Goal: Transaction & Acquisition: Book appointment/travel/reservation

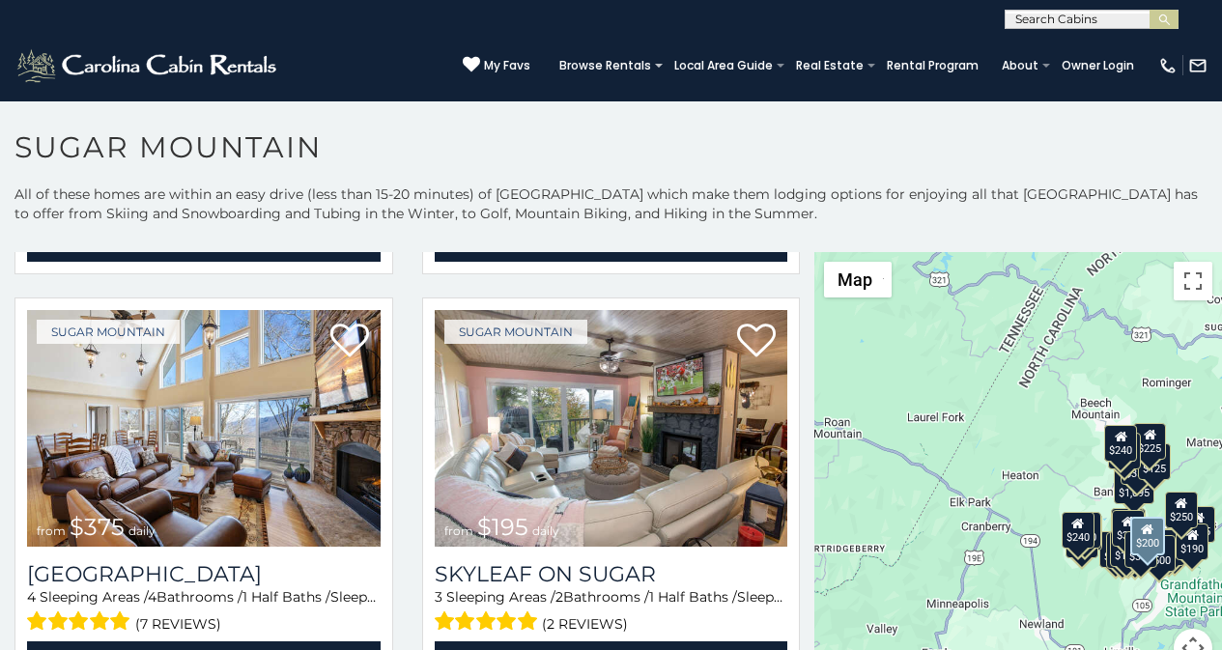
scroll to position [845, 0]
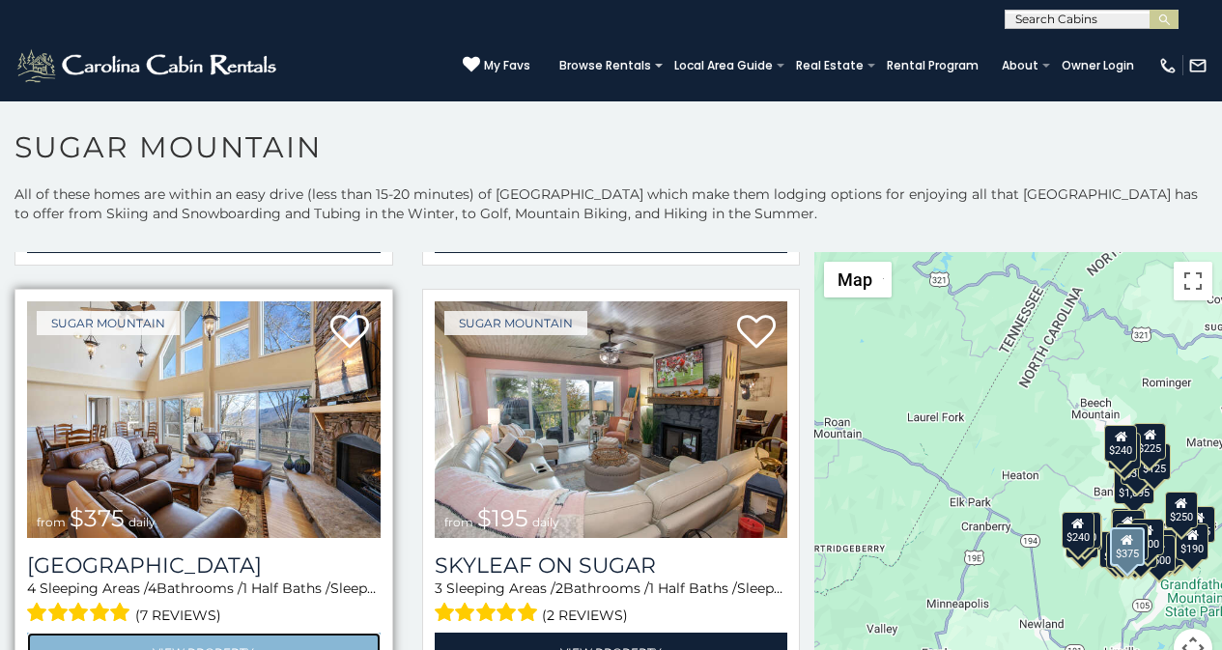
click at [61, 645] on link "View Property" at bounding box center [204, 653] width 354 height 40
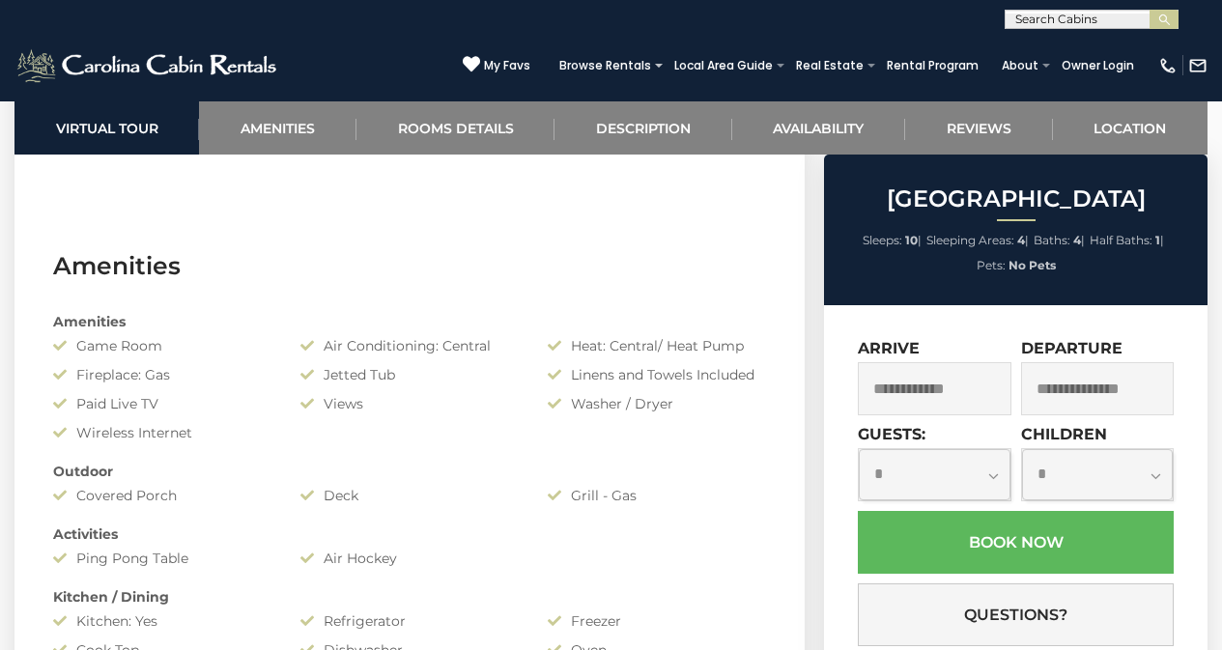
scroll to position [1333, 0]
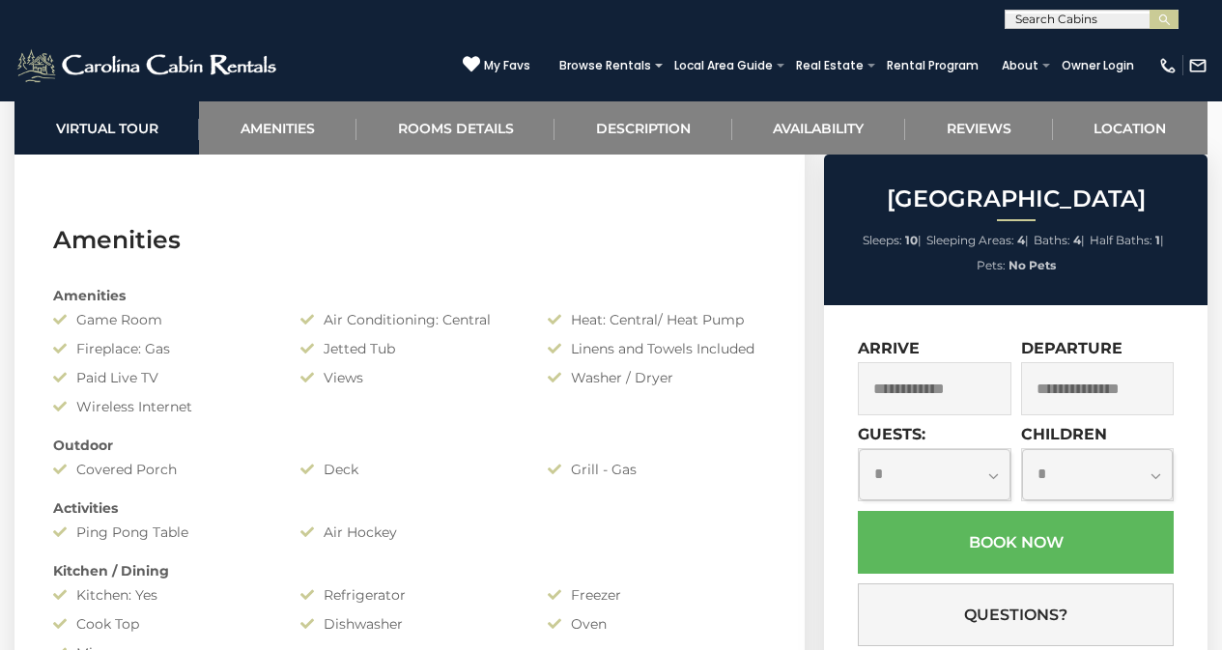
click at [890, 449] on select "**********" at bounding box center [934, 474] width 151 height 51
select select "*"
click at [859, 449] on select "**********" at bounding box center [934, 474] width 151 height 51
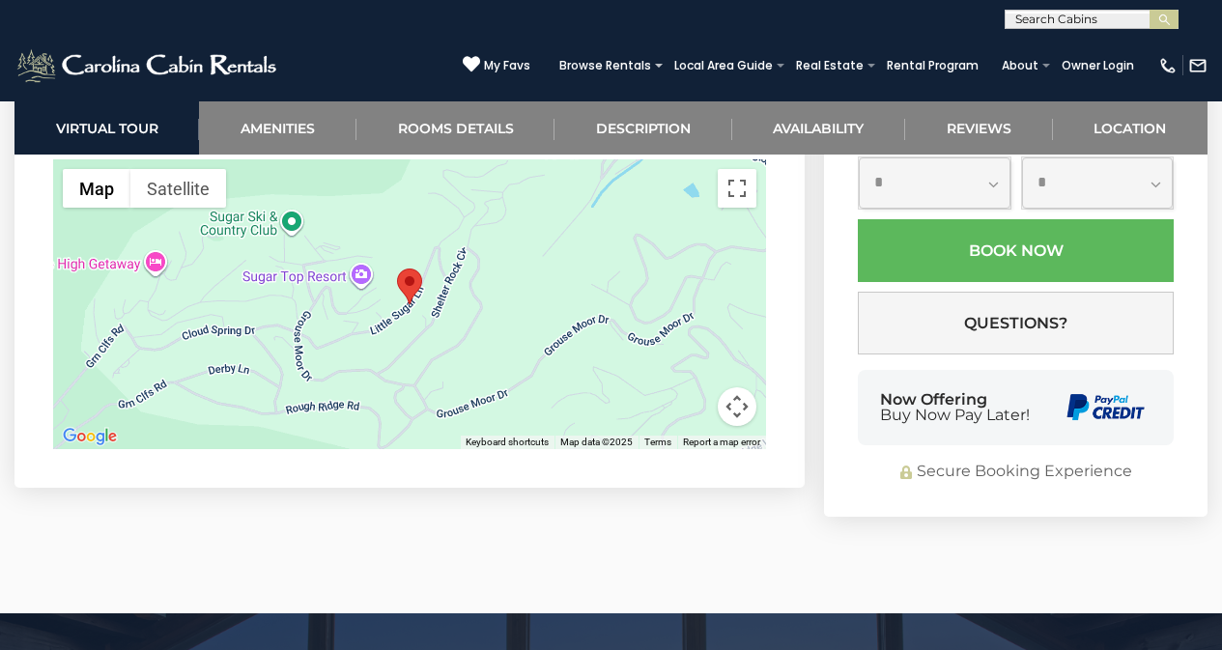
scroll to position [5532, 0]
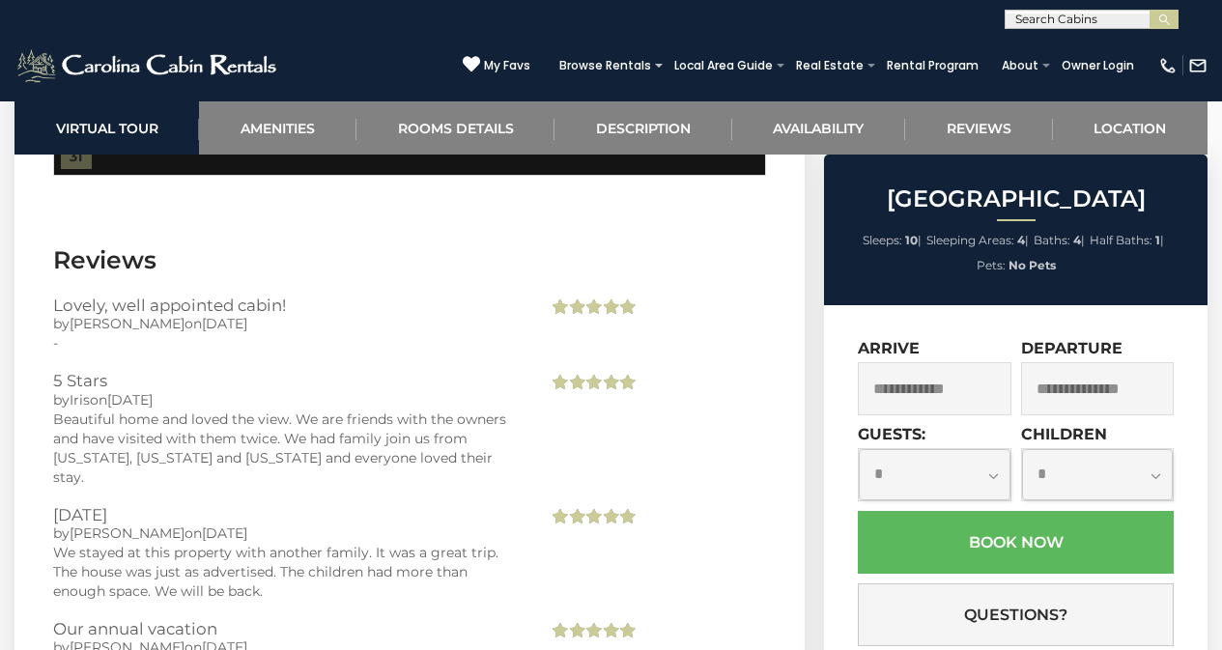
scroll to position [4682, 0]
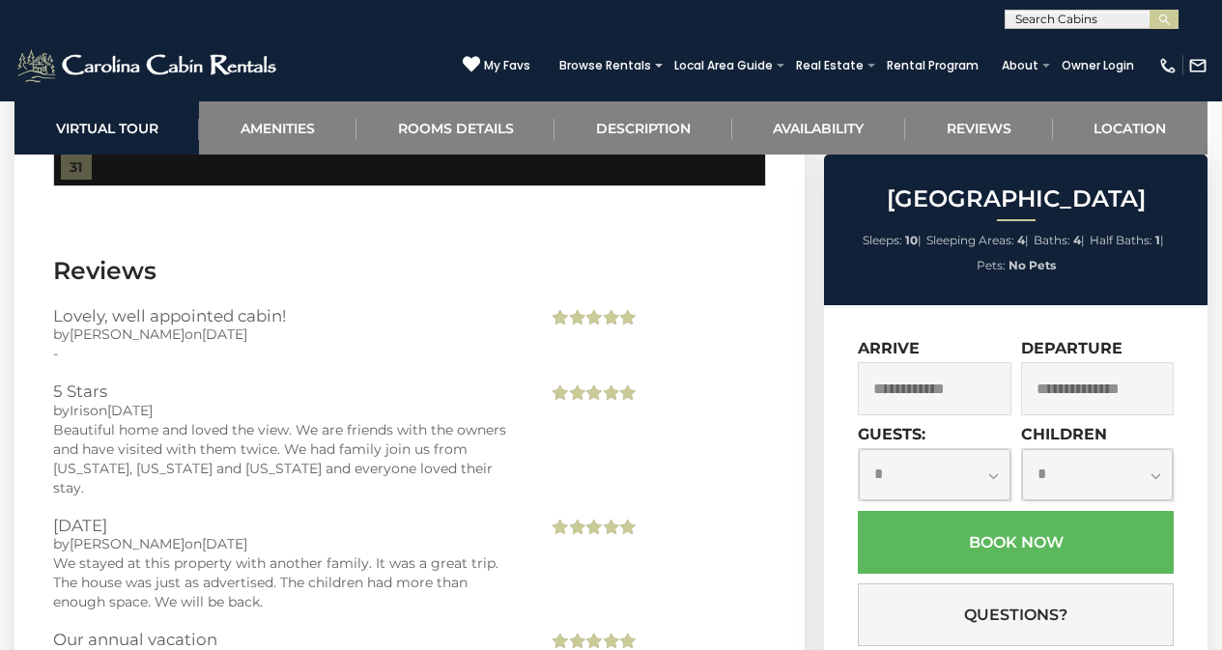
click at [891, 80] on div "Browse Rentals Local Area Guide Activities & Attractions Area Map Driving Direc…" at bounding box center [847, 70] width 594 height 37
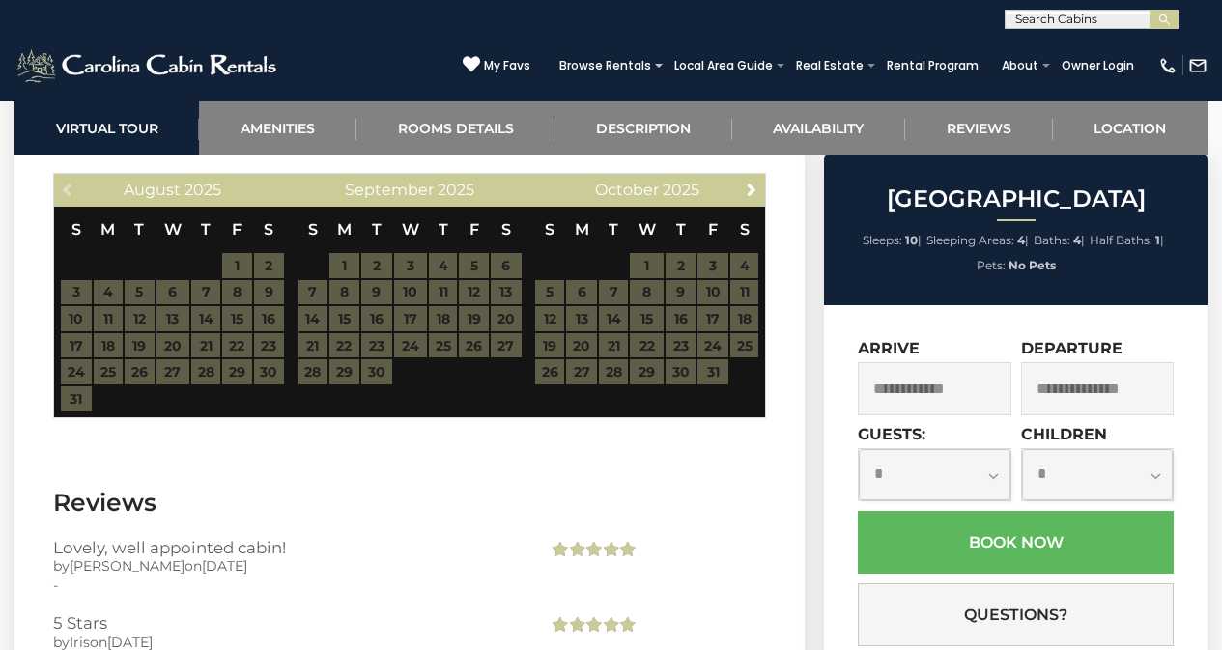
scroll to position [4439, 0]
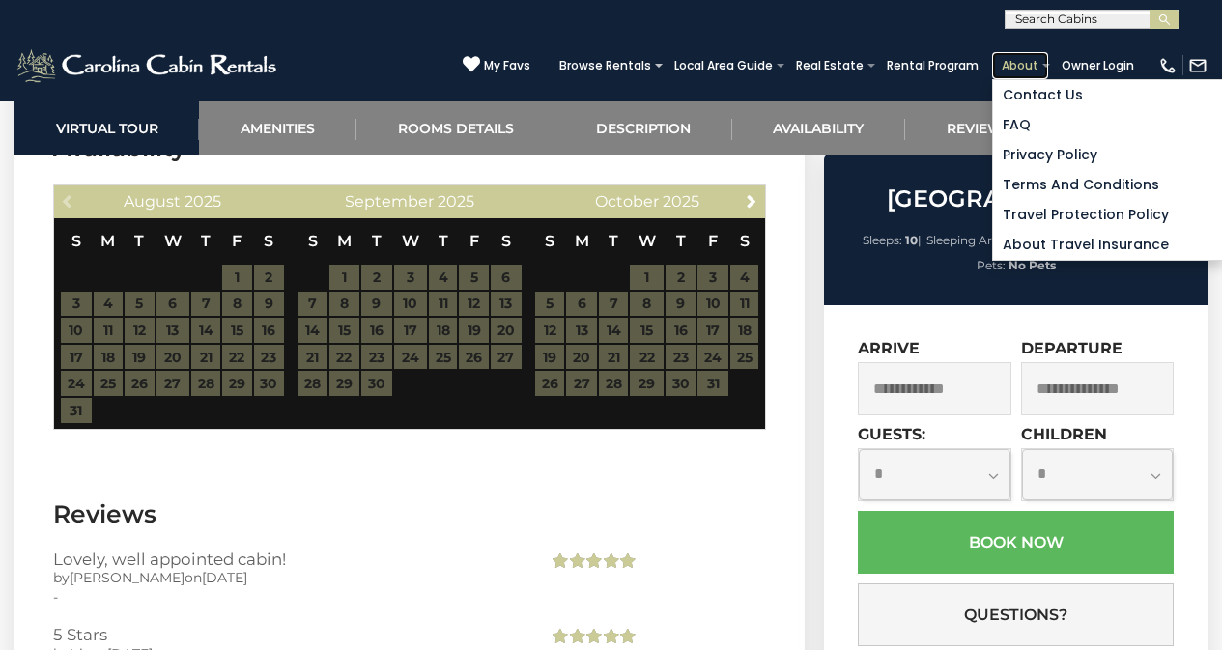
click at [1038, 74] on link "About" at bounding box center [1020, 65] width 56 height 27
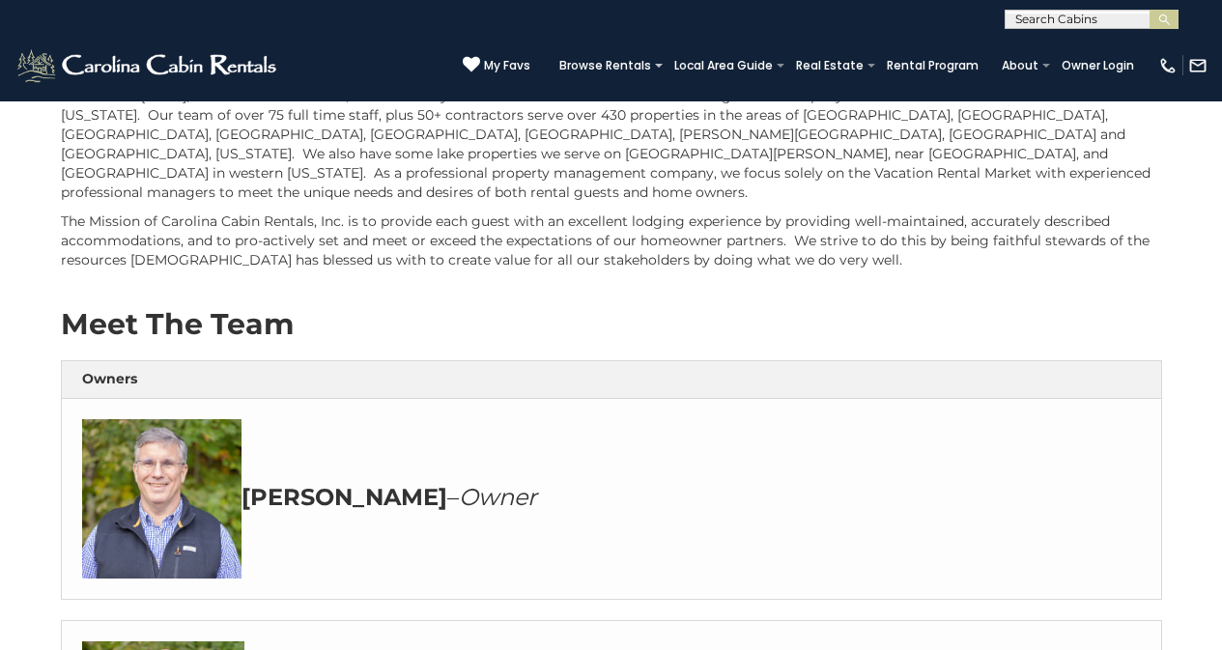
scroll to position [193, 0]
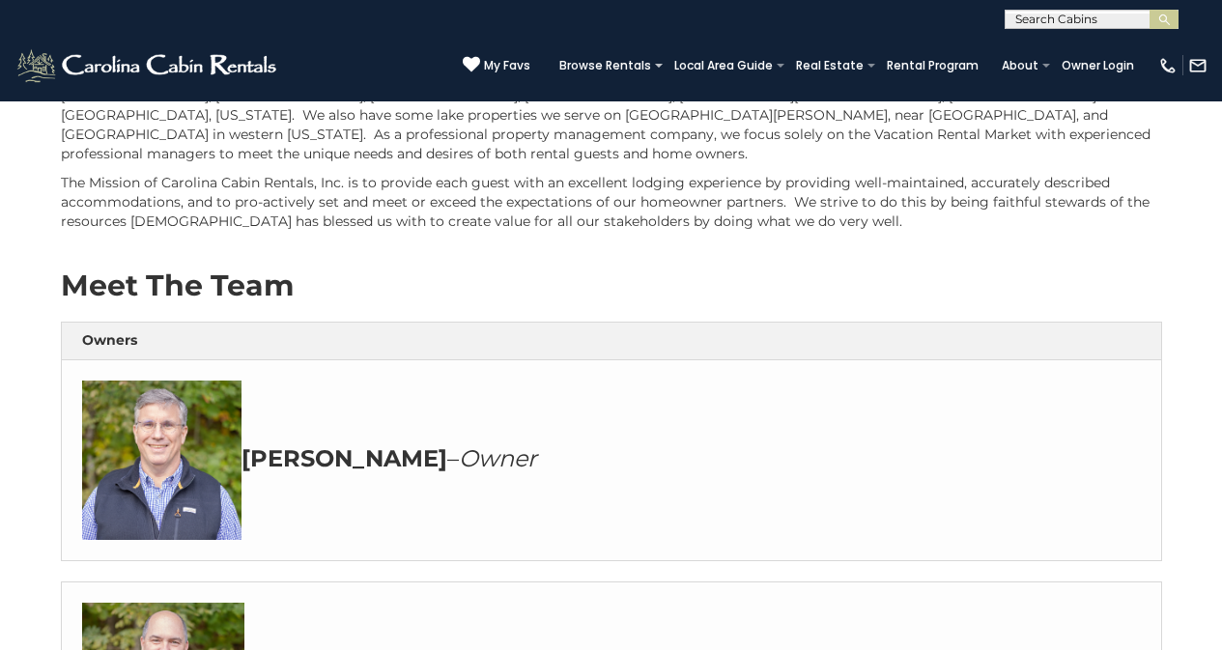
click at [854, 163] on p "Founded in [DATE], Carolina Cabin Rentals, Inc. is a family owned full service …" at bounding box center [611, 105] width 1101 height 116
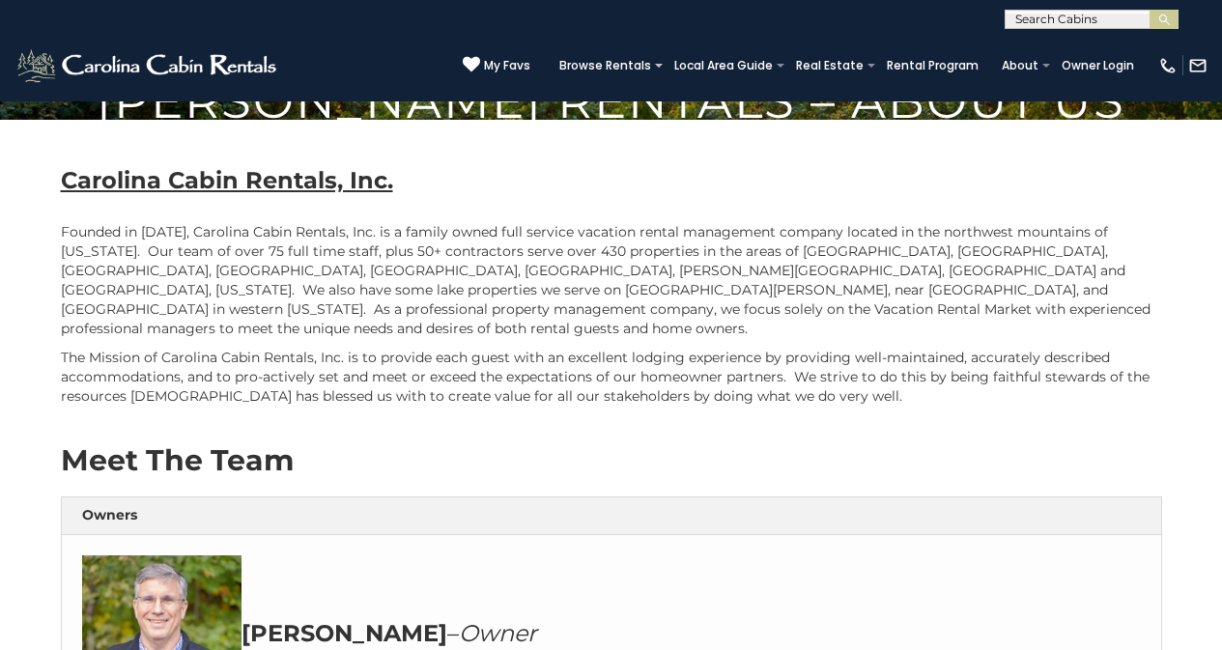
scroll to position [0, 0]
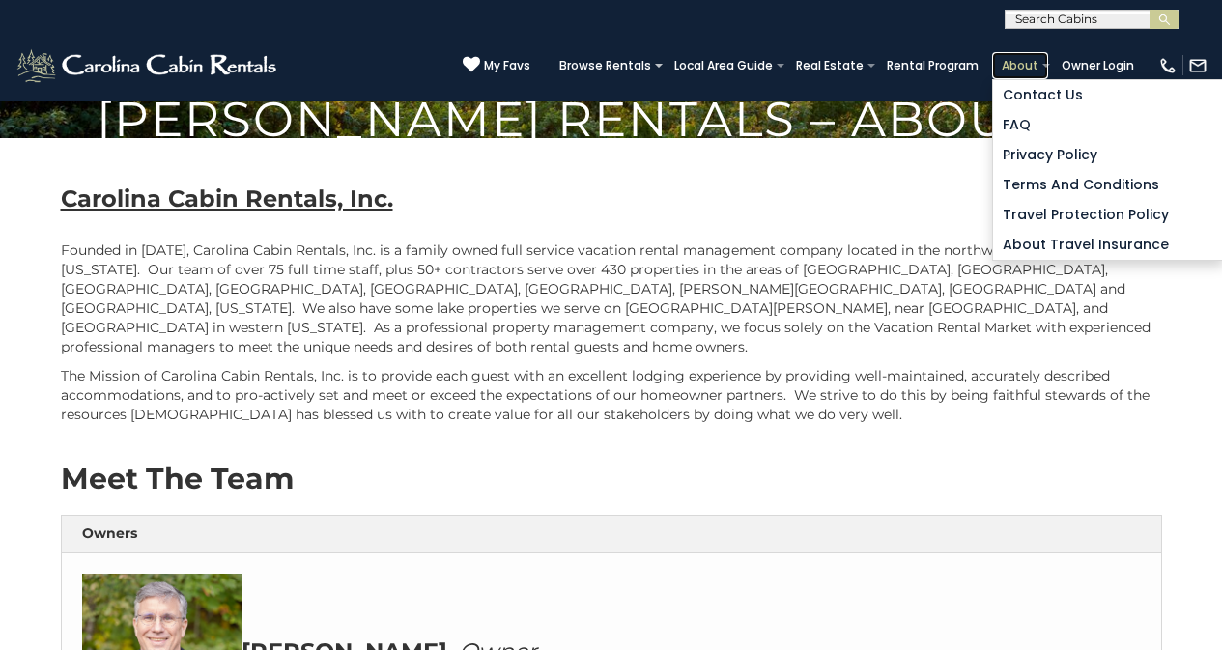
click at [1029, 65] on link "About" at bounding box center [1020, 65] width 56 height 27
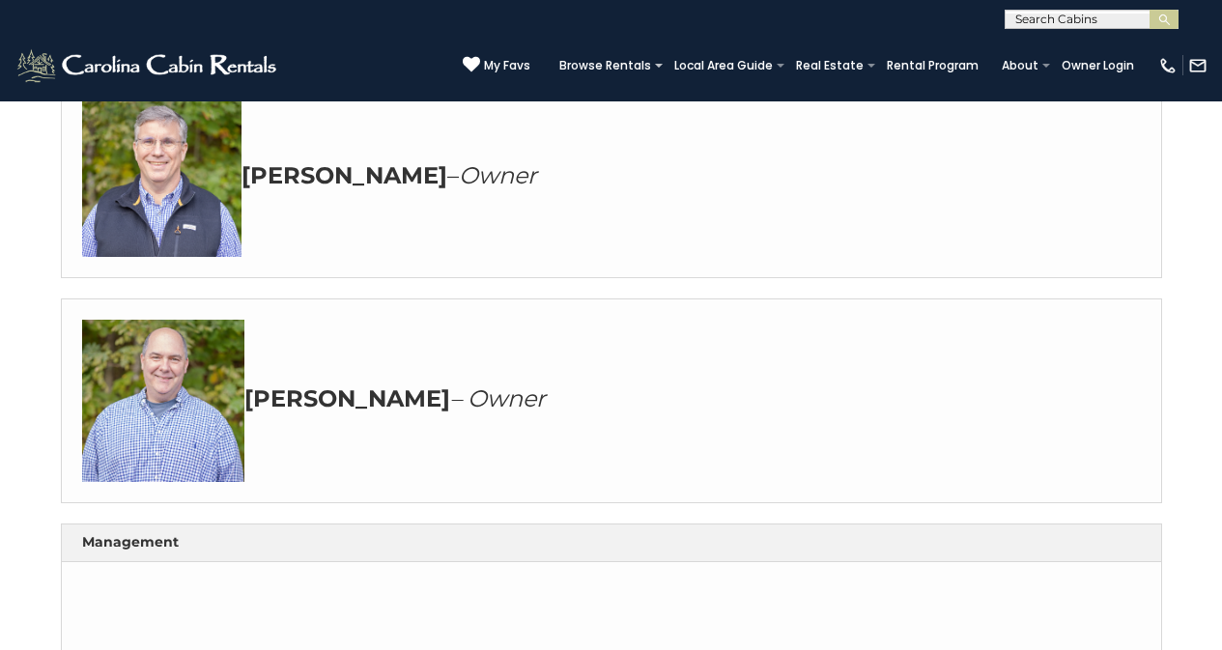
scroll to position [524, 0]
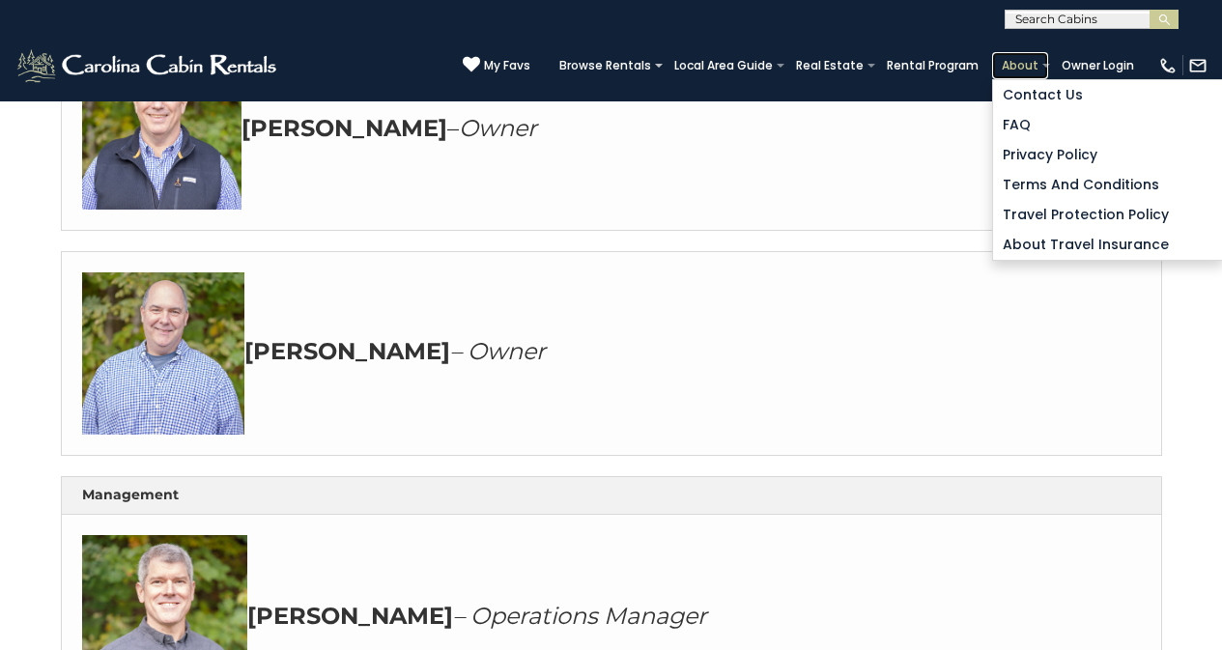
click at [1038, 55] on link "About" at bounding box center [1020, 65] width 56 height 27
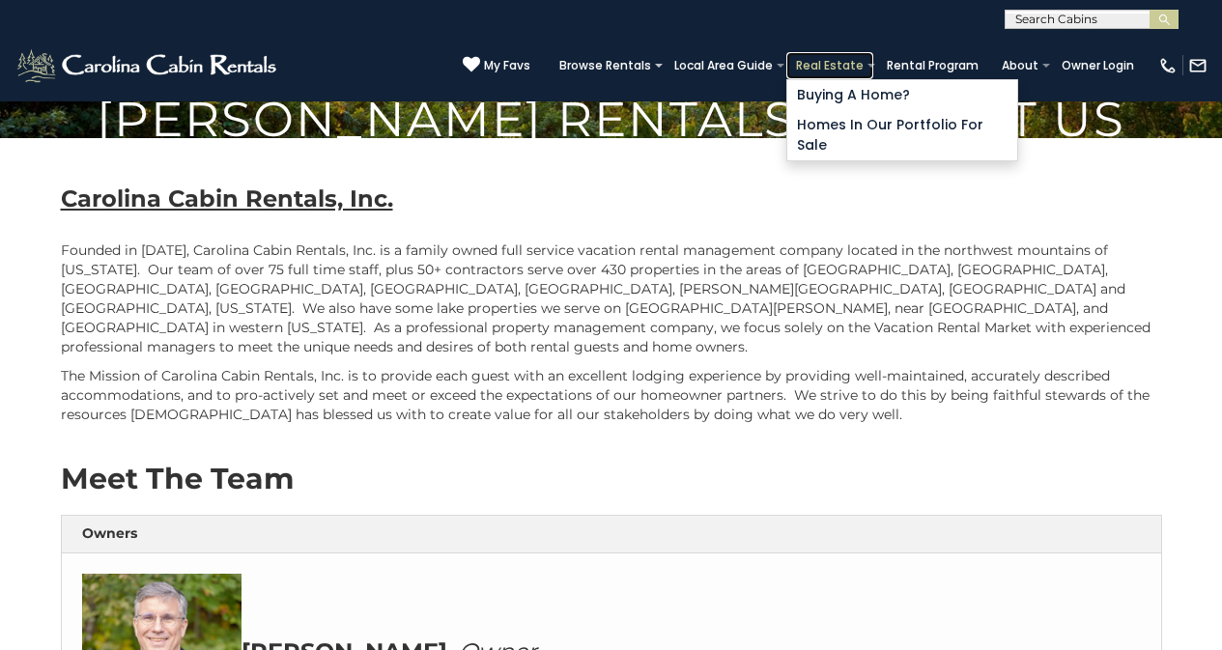
click at [854, 56] on link "Real Estate" at bounding box center [829, 65] width 87 height 27
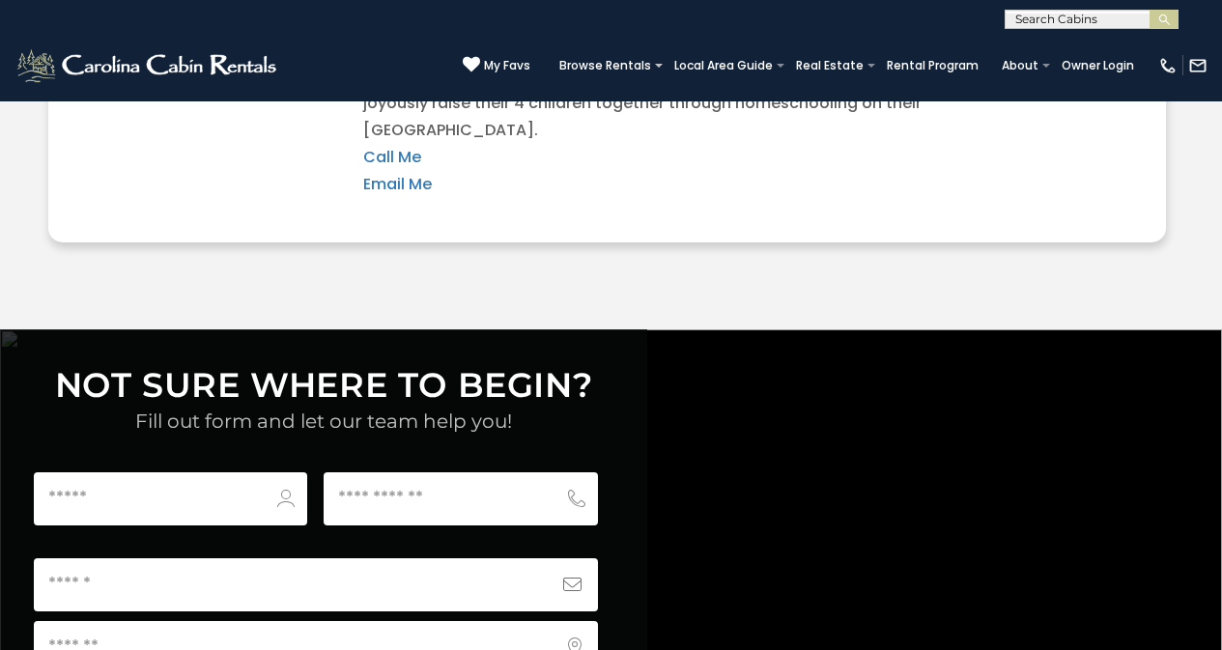
scroll to position [7412, 0]
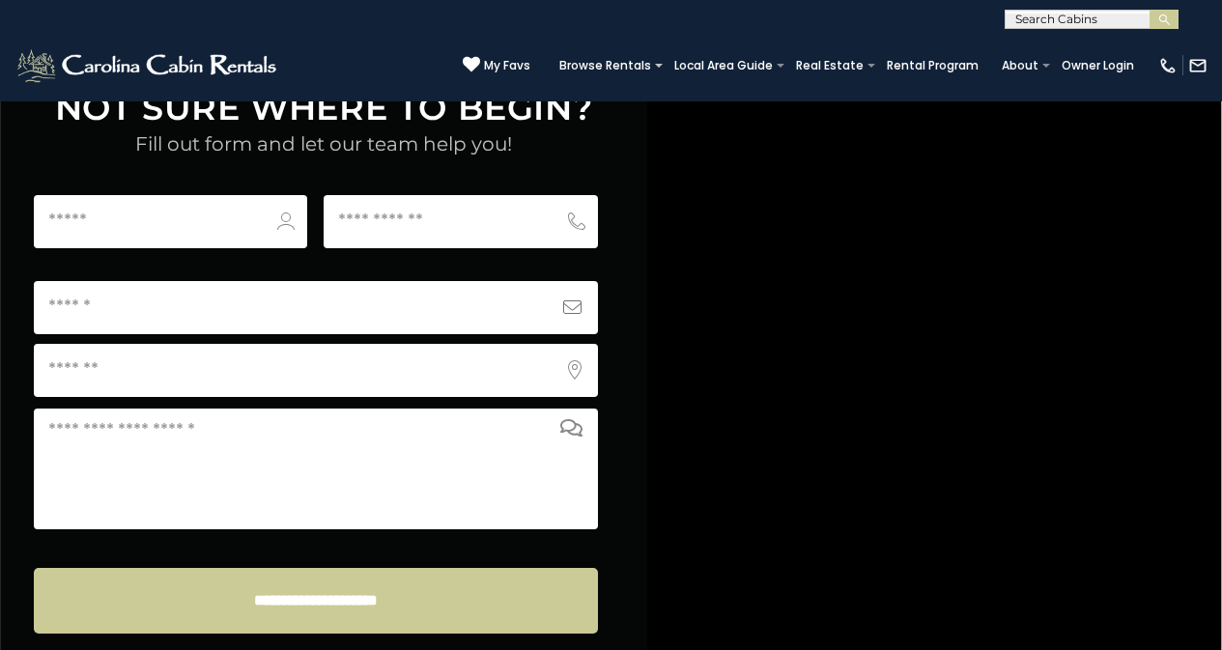
scroll to position [7580, 0]
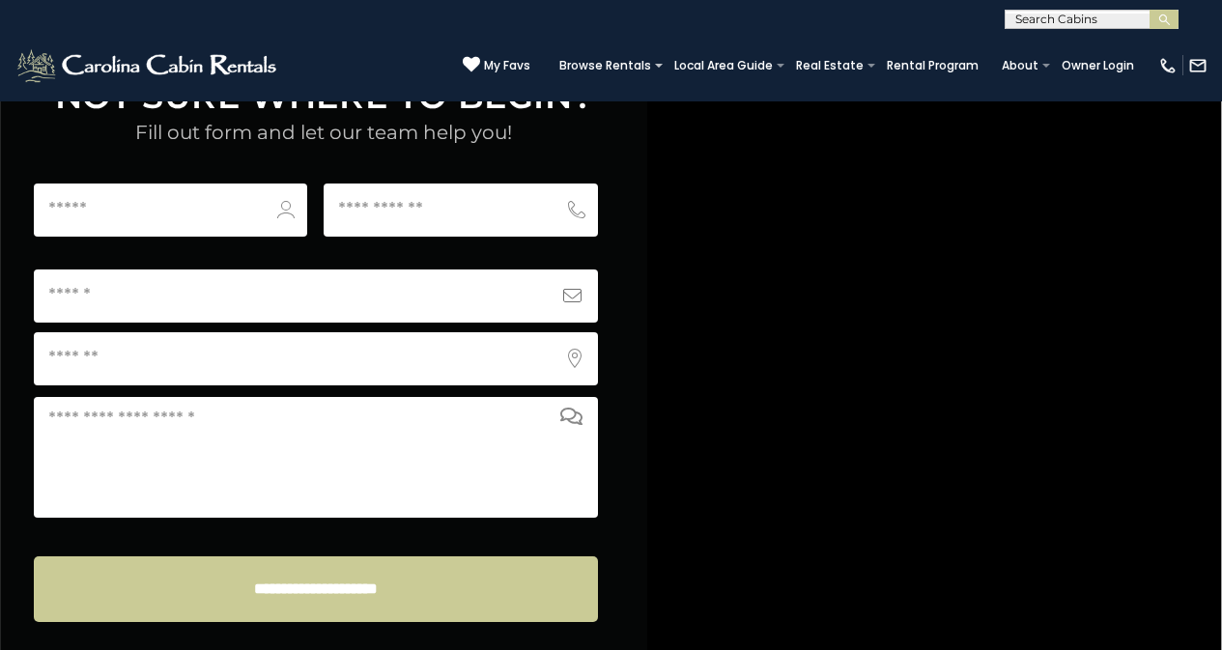
click at [36, 72] on img at bounding box center [148, 65] width 268 height 39
